Goal: Find specific page/section: Find specific page/section

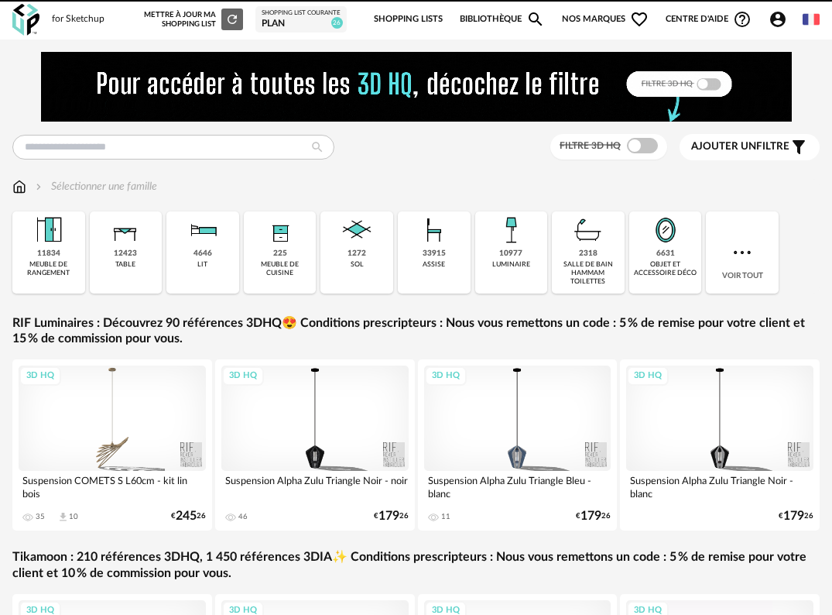
click at [297, 17] on div "Shopping List courante" at bounding box center [301, 13] width 79 height 8
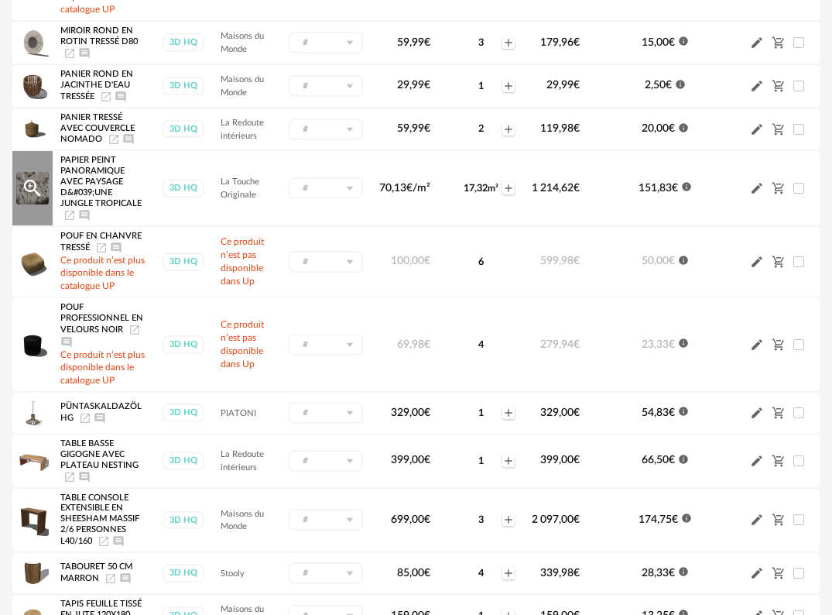
scroll to position [851, 0]
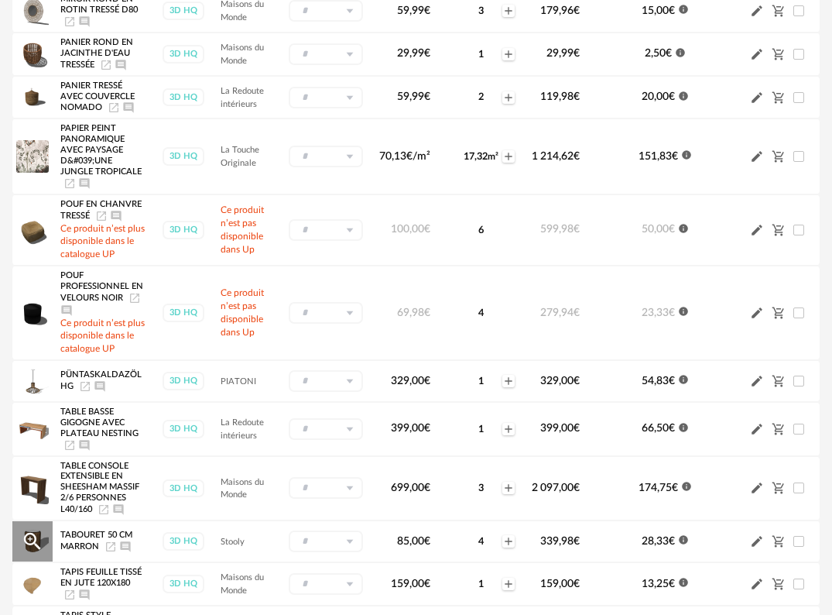
click at [109, 546] on icon "Launch icon" at bounding box center [110, 546] width 12 height 12
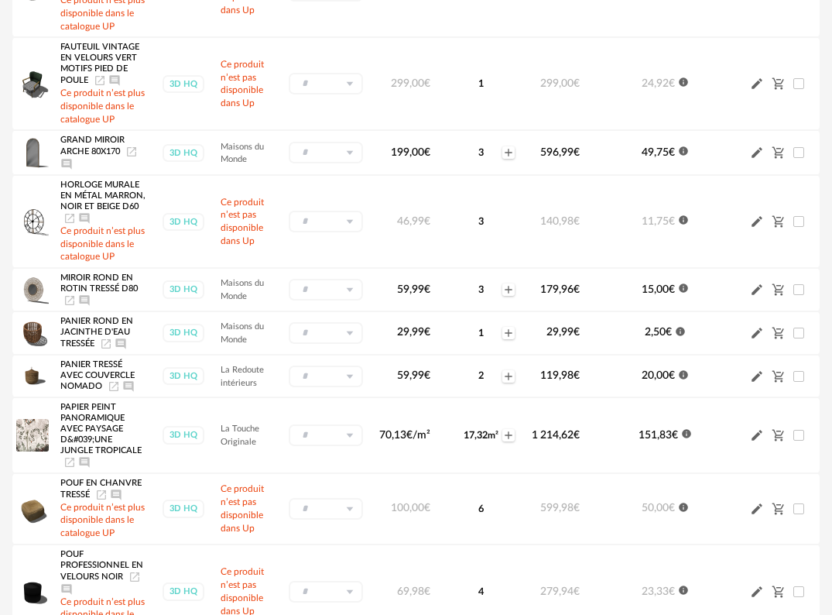
scroll to position [565, 0]
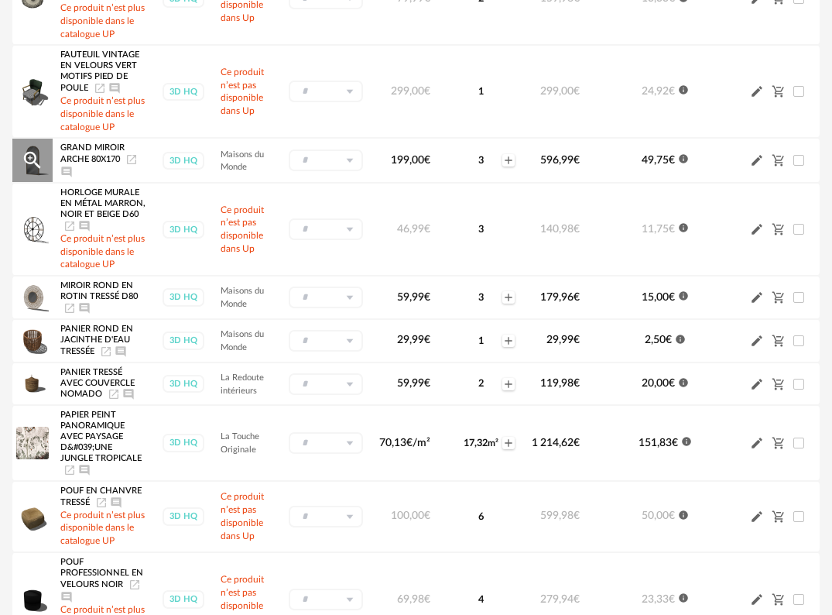
click at [134, 160] on icon "Launch icon" at bounding box center [131, 159] width 12 height 12
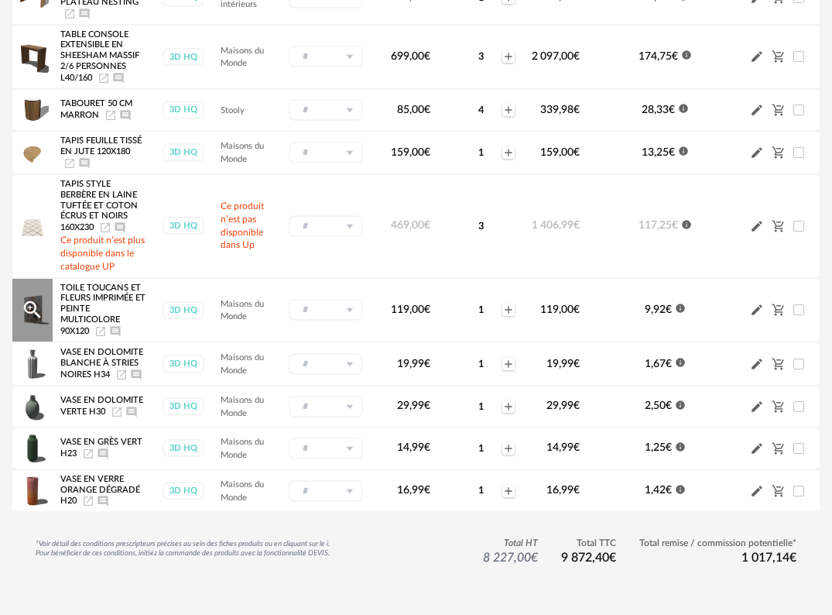
scroll to position [1339, 0]
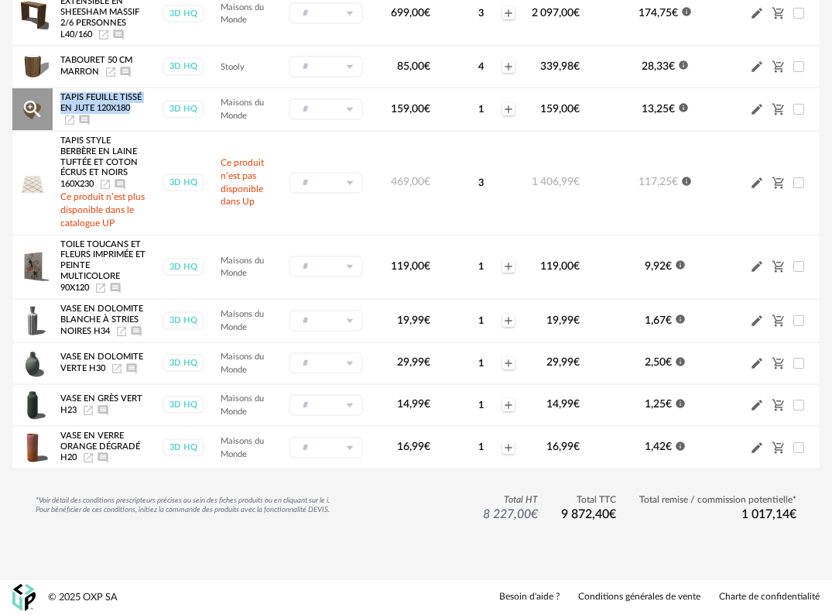
drag, startPoint x: 133, startPoint y: 94, endPoint x: 56, endPoint y: 87, distance: 76.9
click at [56, 87] on td "Tapis feuille tissé en jute 120x180 Launch icon Ajouter un commentaire" at bounding box center [103, 108] width 101 height 43
copy span "Tapis feuille tissé en jute 120x180"
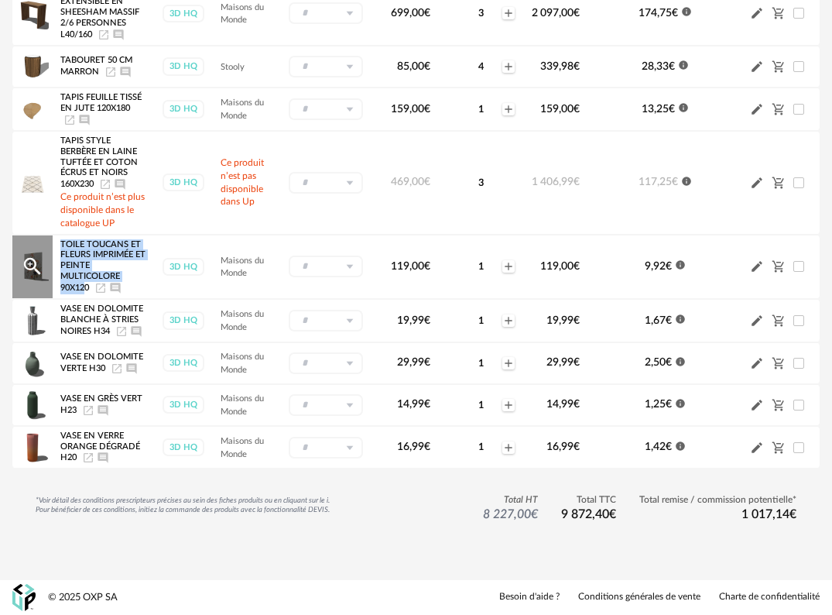
drag, startPoint x: 88, startPoint y: 275, endPoint x: 62, endPoint y: 222, distance: 58.8
click at [62, 235] on td "Toile toucans et fleurs imprimée et peinte multicolore 90x120 Launch icon Ajout…" at bounding box center [103, 267] width 101 height 64
copy span "Toile toucans et fleurs imprimée et peinte multicolore 90x12"
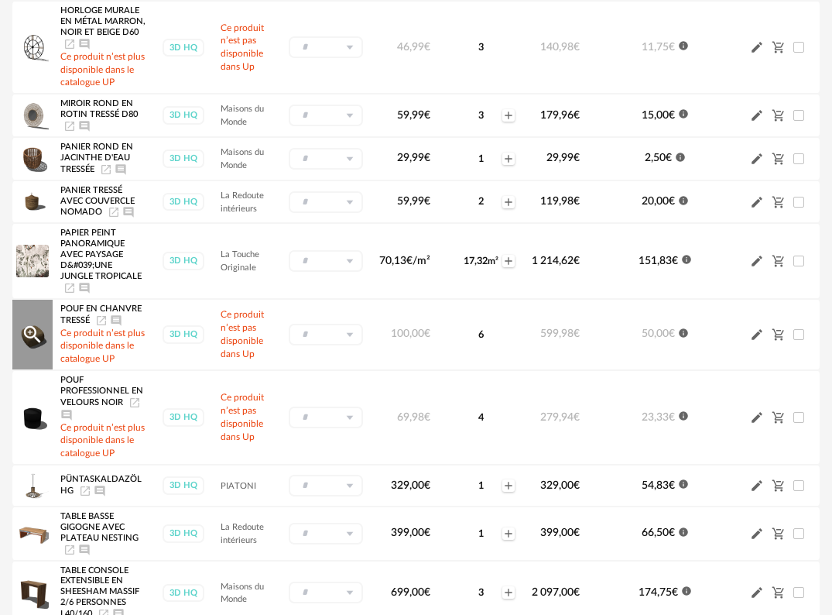
scroll to position [720, 0]
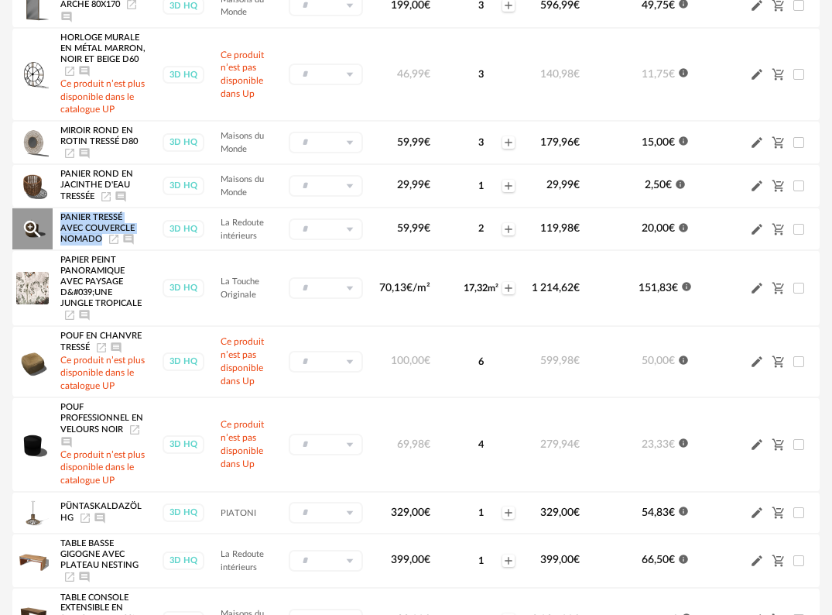
drag, startPoint x: 100, startPoint y: 238, endPoint x: 56, endPoint y: 217, distance: 48.1
click at [56, 217] on td "Panier Tressé Avec Couvercle Nomado Launch icon Ajouter un commentaire" at bounding box center [103, 228] width 101 height 43
click at [108, 238] on icon "Launch icon" at bounding box center [114, 239] width 12 height 12
